Goal: Task Accomplishment & Management: Manage account settings

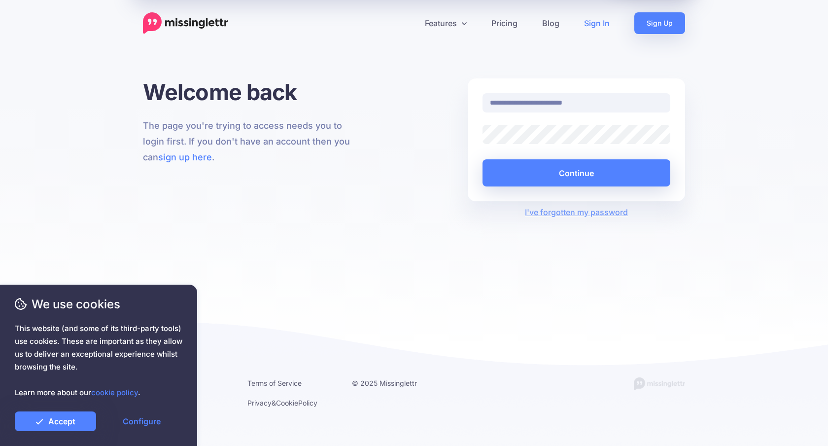
click at [592, 176] on button "Continue" at bounding box center [577, 172] width 188 height 27
click at [71, 421] on link "Accept" at bounding box center [55, 421] width 81 height 20
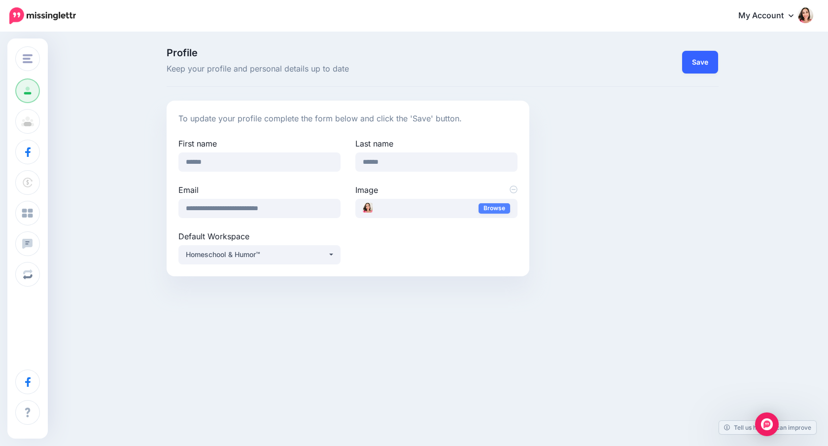
click at [701, 68] on button "Save" at bounding box center [700, 62] width 36 height 23
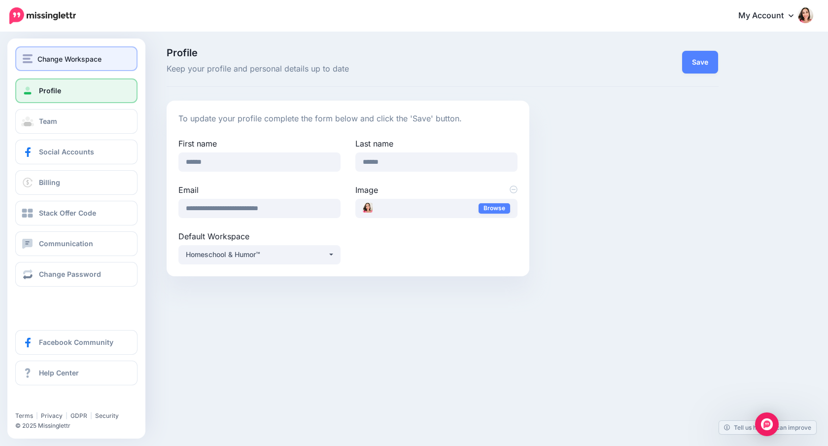
click at [97, 53] on span "Change Workspace" at bounding box center [69, 58] width 64 height 11
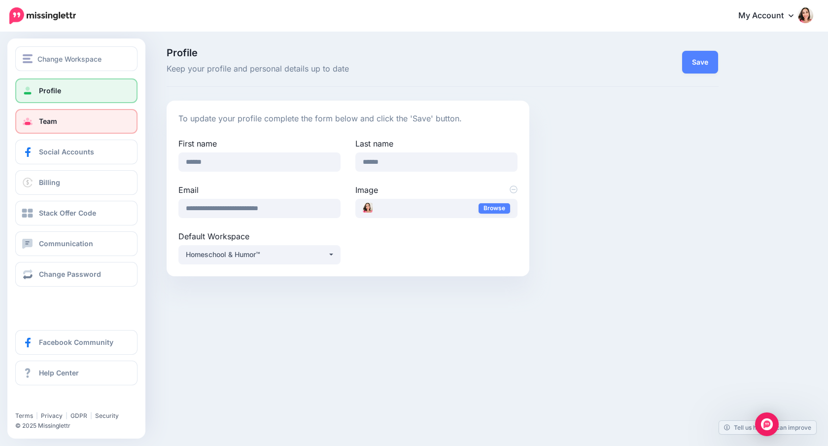
click at [74, 125] on link "Team" at bounding box center [76, 121] width 122 height 25
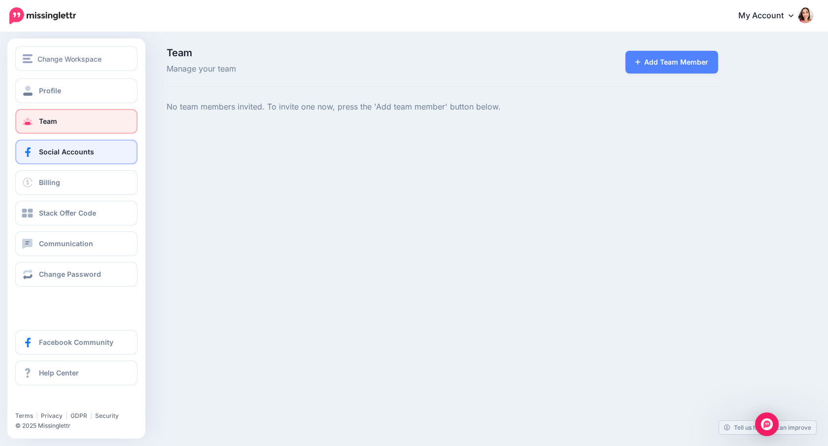
click at [67, 152] on span "Social Accounts" at bounding box center [66, 151] width 55 height 8
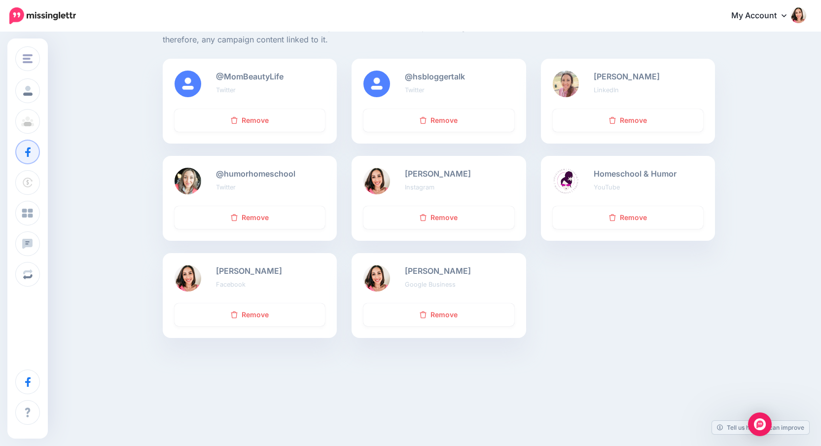
scroll to position [155, 0]
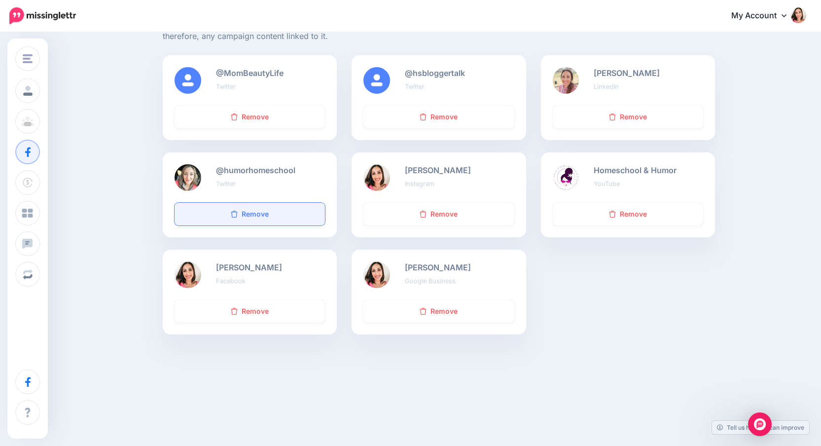
click at [265, 217] on link "Remove" at bounding box center [250, 214] width 150 height 23
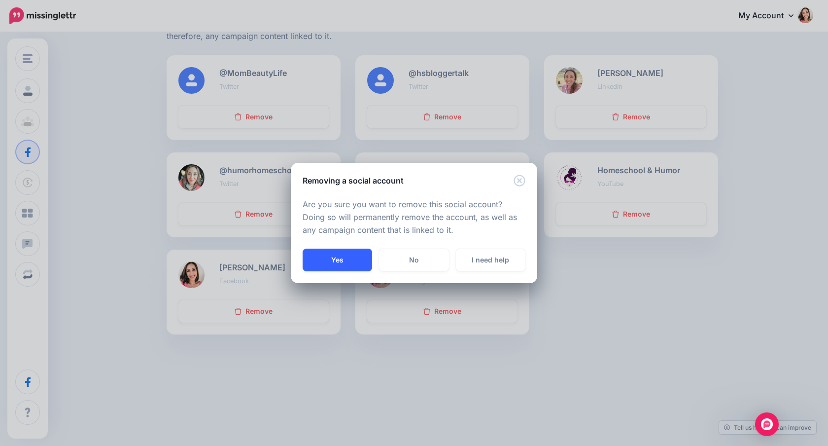
click at [349, 265] on button "Yes" at bounding box center [338, 259] width 70 height 23
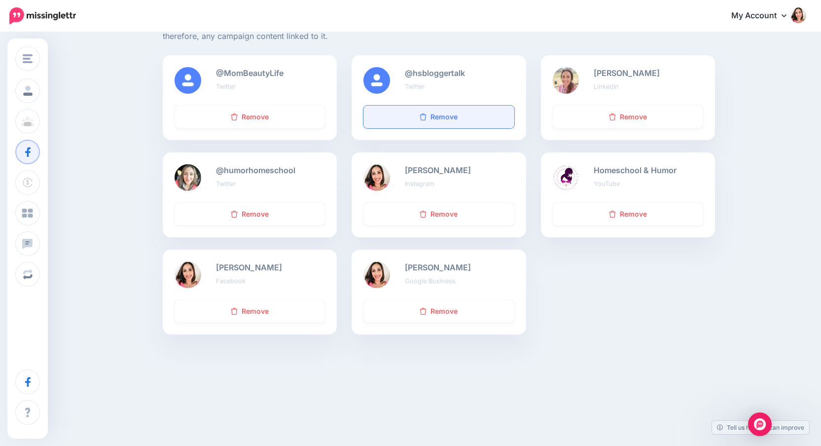
click at [448, 115] on link "Remove" at bounding box center [438, 117] width 150 height 23
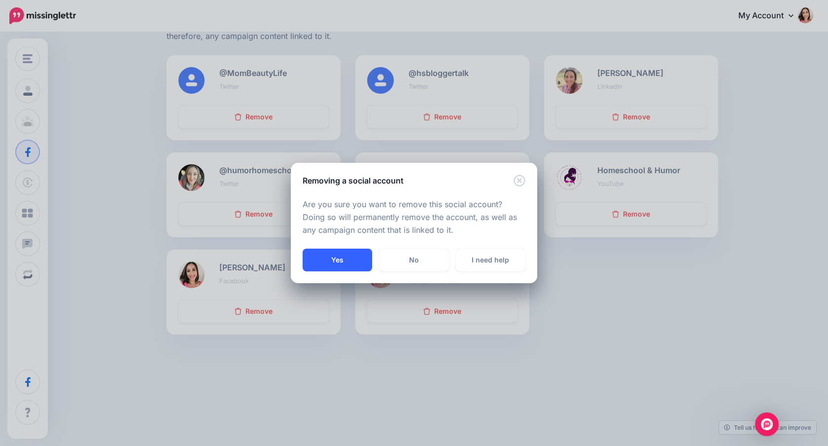
click at [340, 258] on button "Yes" at bounding box center [338, 259] width 70 height 23
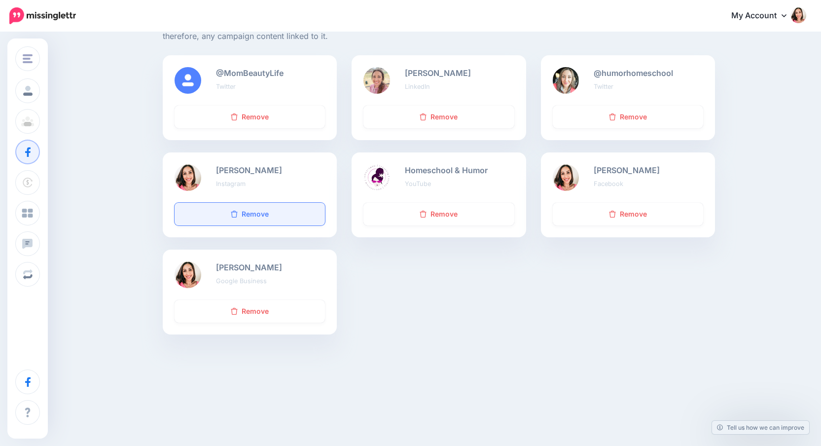
scroll to position [155, 0]
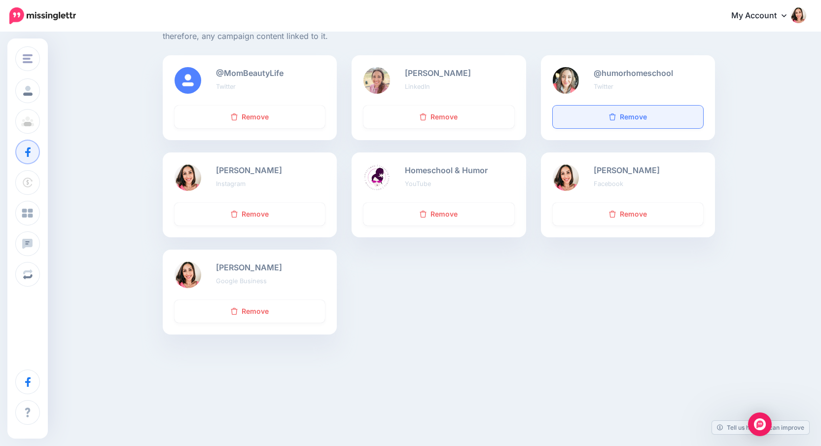
click at [636, 113] on link "Remove" at bounding box center [628, 117] width 150 height 23
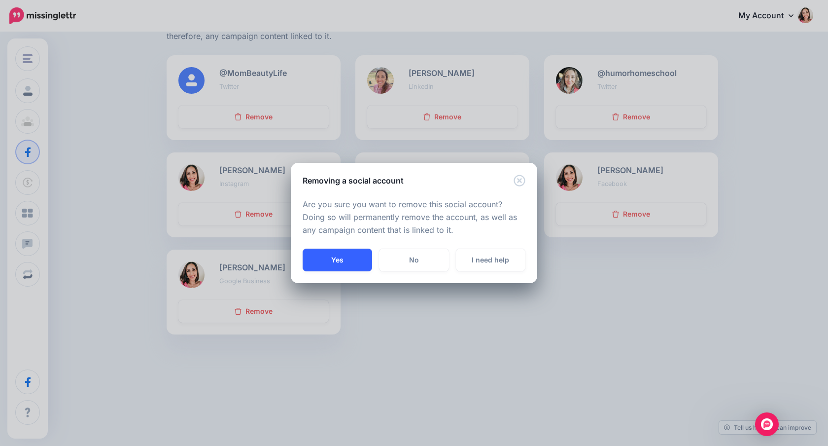
click at [356, 262] on button "Yes" at bounding box center [338, 259] width 70 height 23
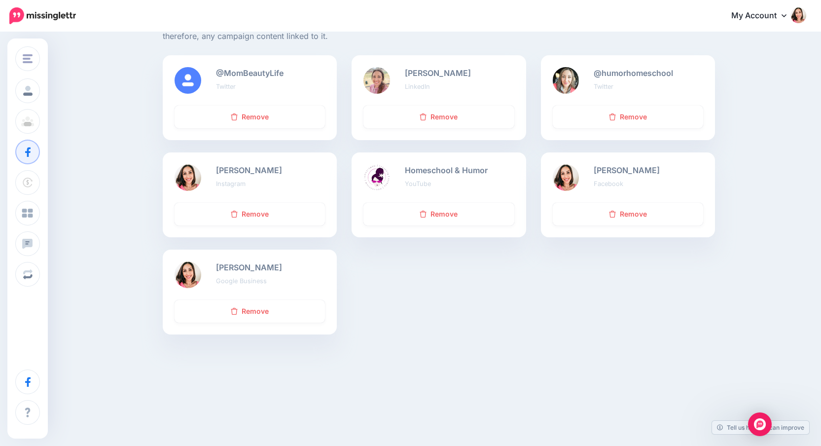
click at [356, 262] on div "@MomBeautyLife Twitter Remove [PERSON_NAME] LinkedIn Remove Remove" at bounding box center [438, 200] width 567 height 291
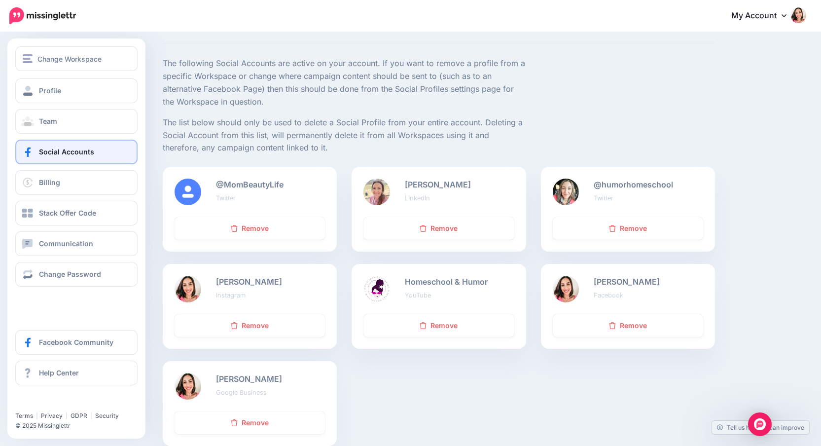
scroll to position [41, 0]
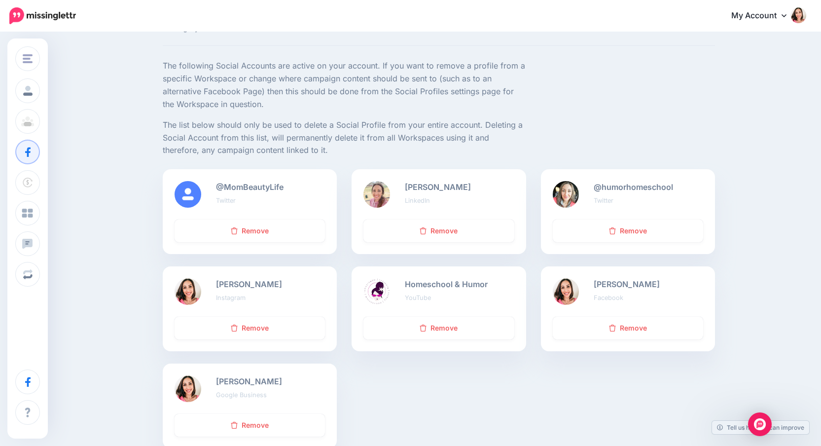
click at [785, 15] on link "My Account" at bounding box center [763, 16] width 85 height 24
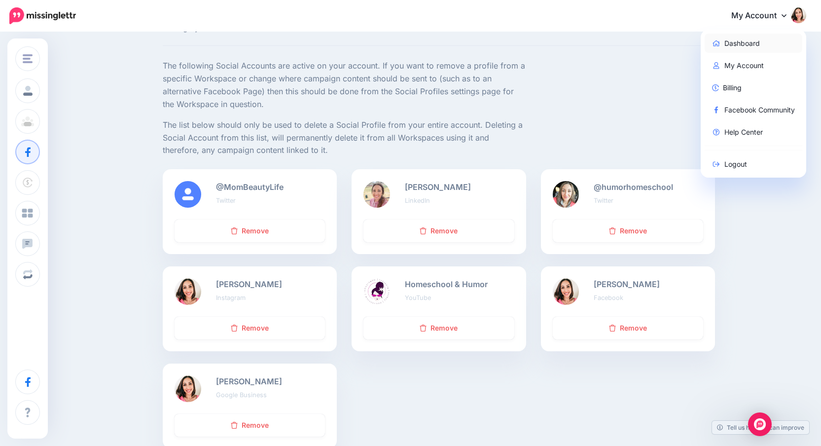
click at [759, 43] on link "Dashboard" at bounding box center [753, 43] width 98 height 19
